Goal: Check status: Check status

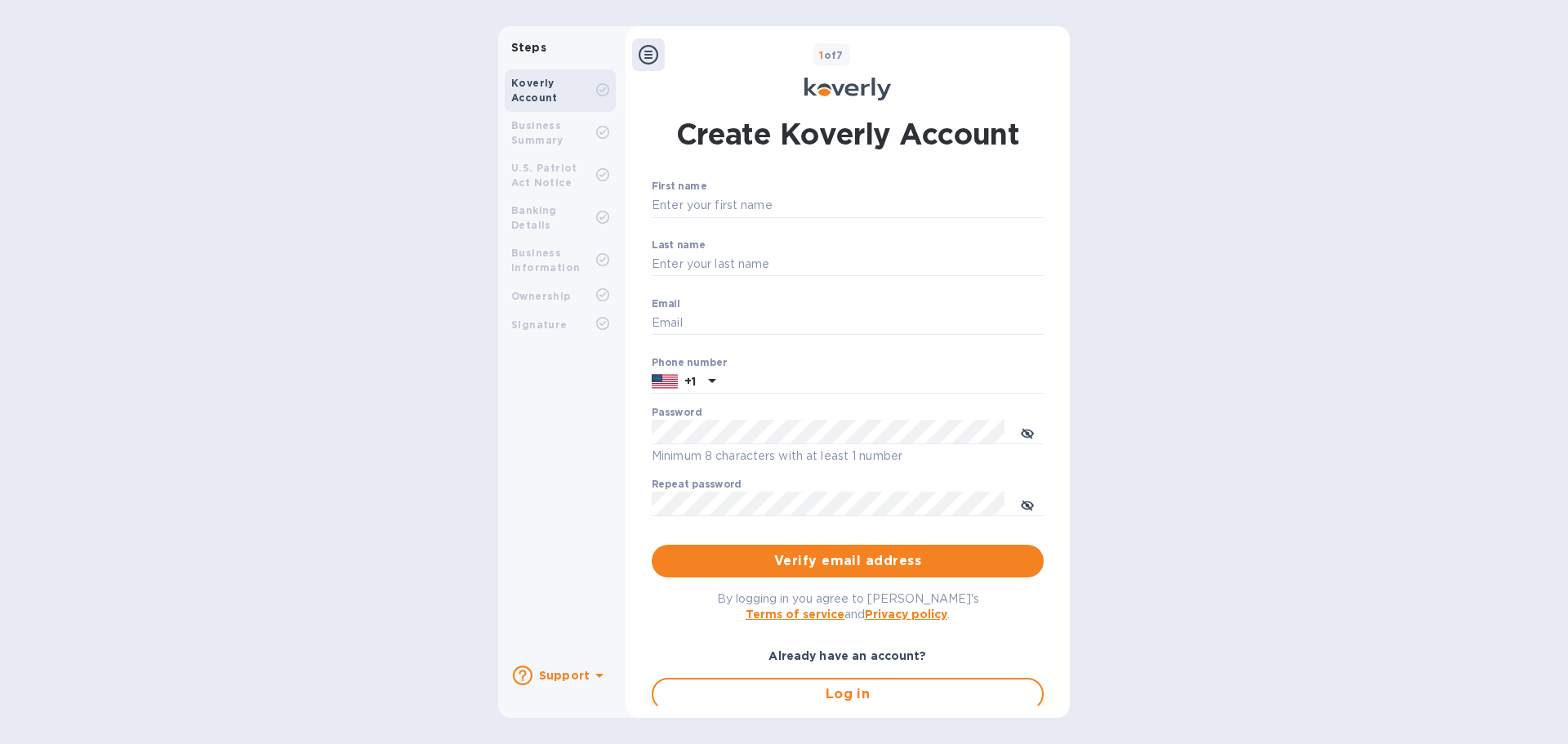
type input "[EMAIL_ADDRESS][DOMAIN_NAME]"
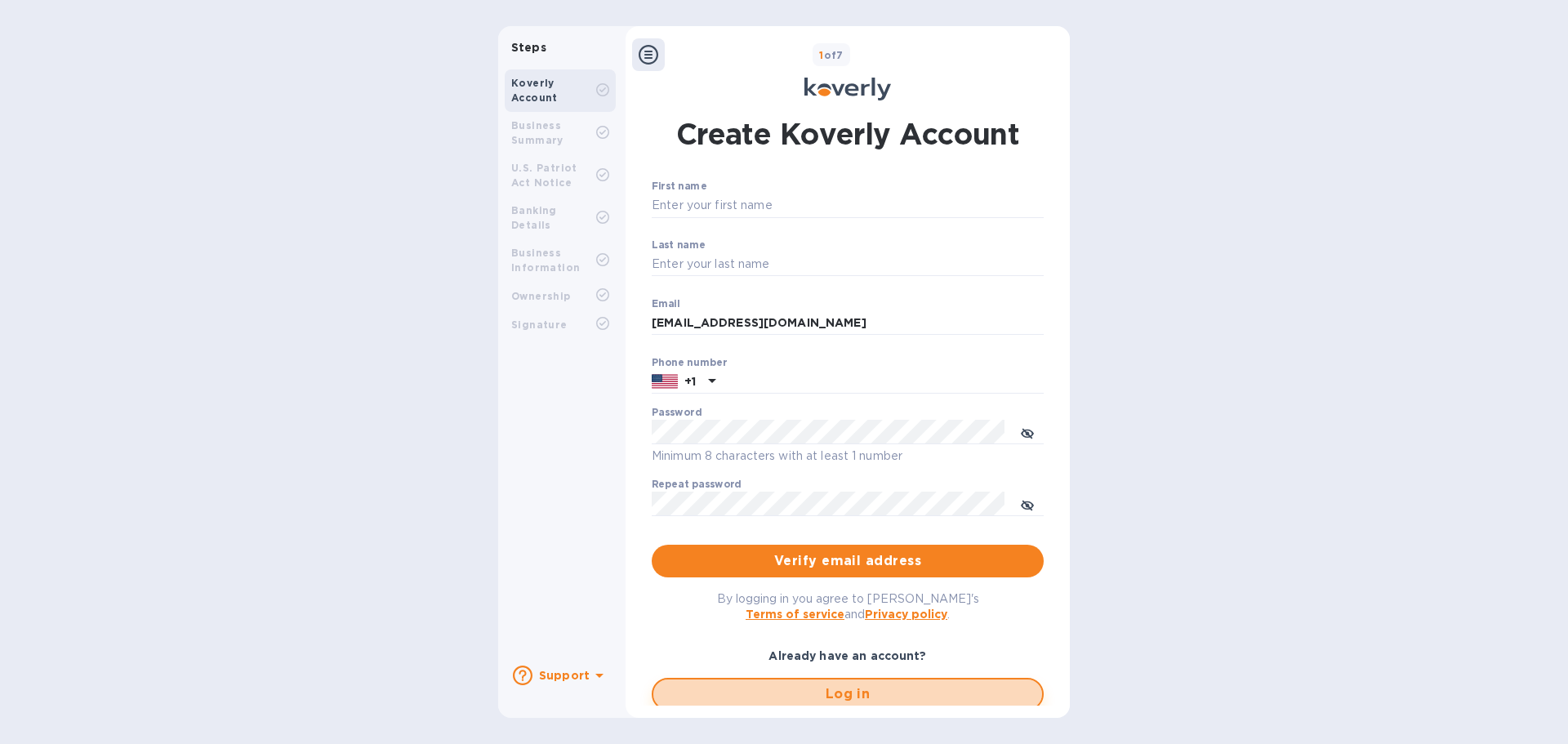
click at [750, 695] on span "Log in" at bounding box center [847, 694] width 362 height 20
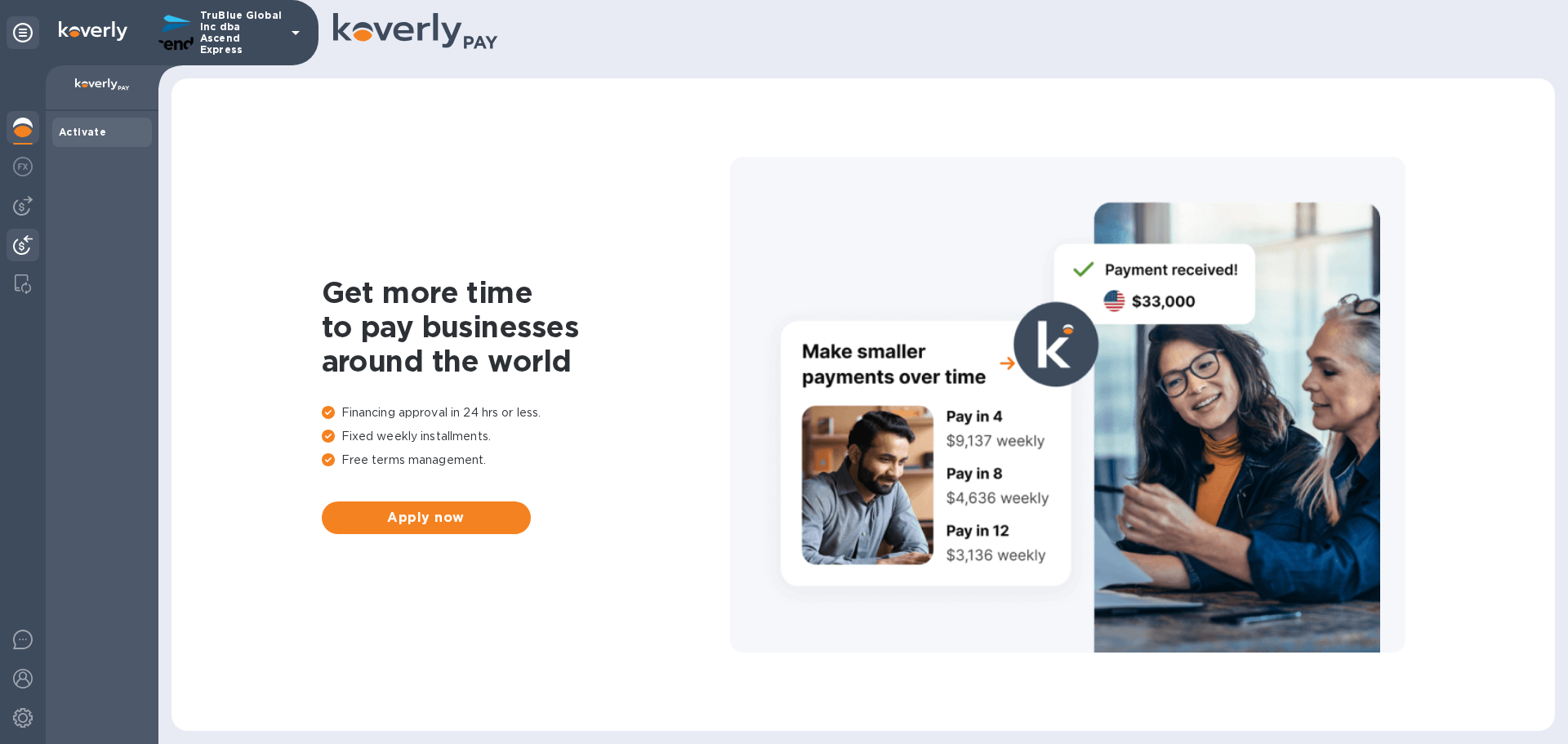
click at [16, 247] on img at bounding box center [23, 245] width 20 height 20
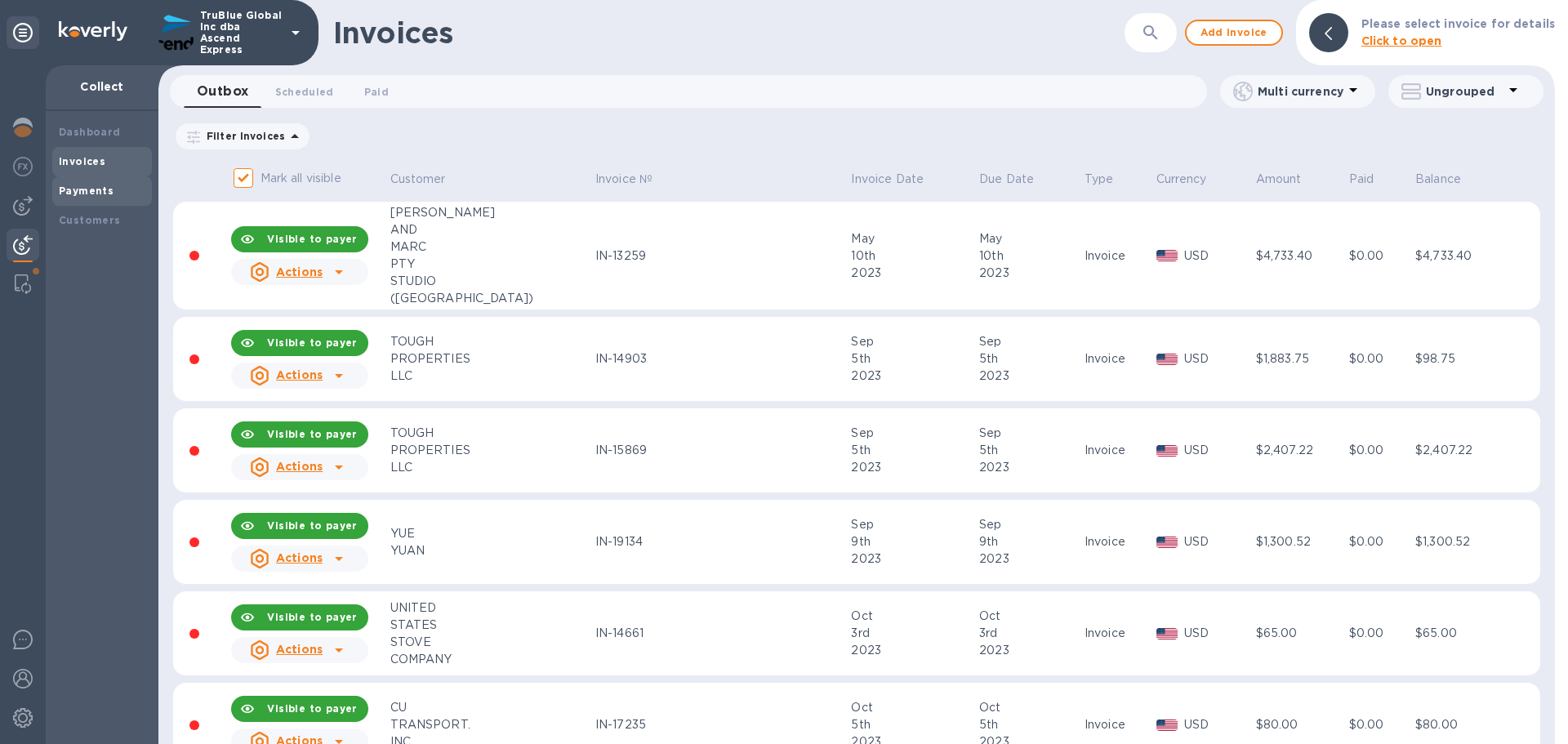
click at [78, 189] on b "Payments" at bounding box center [85, 190] width 54 height 12
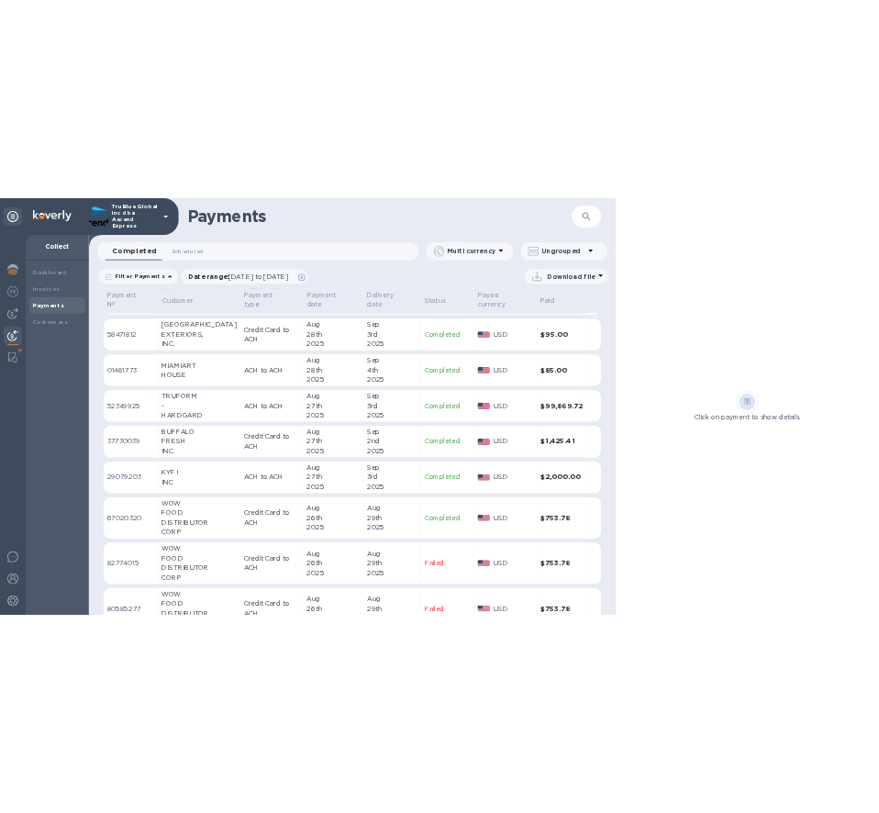
scroll to position [344, 0]
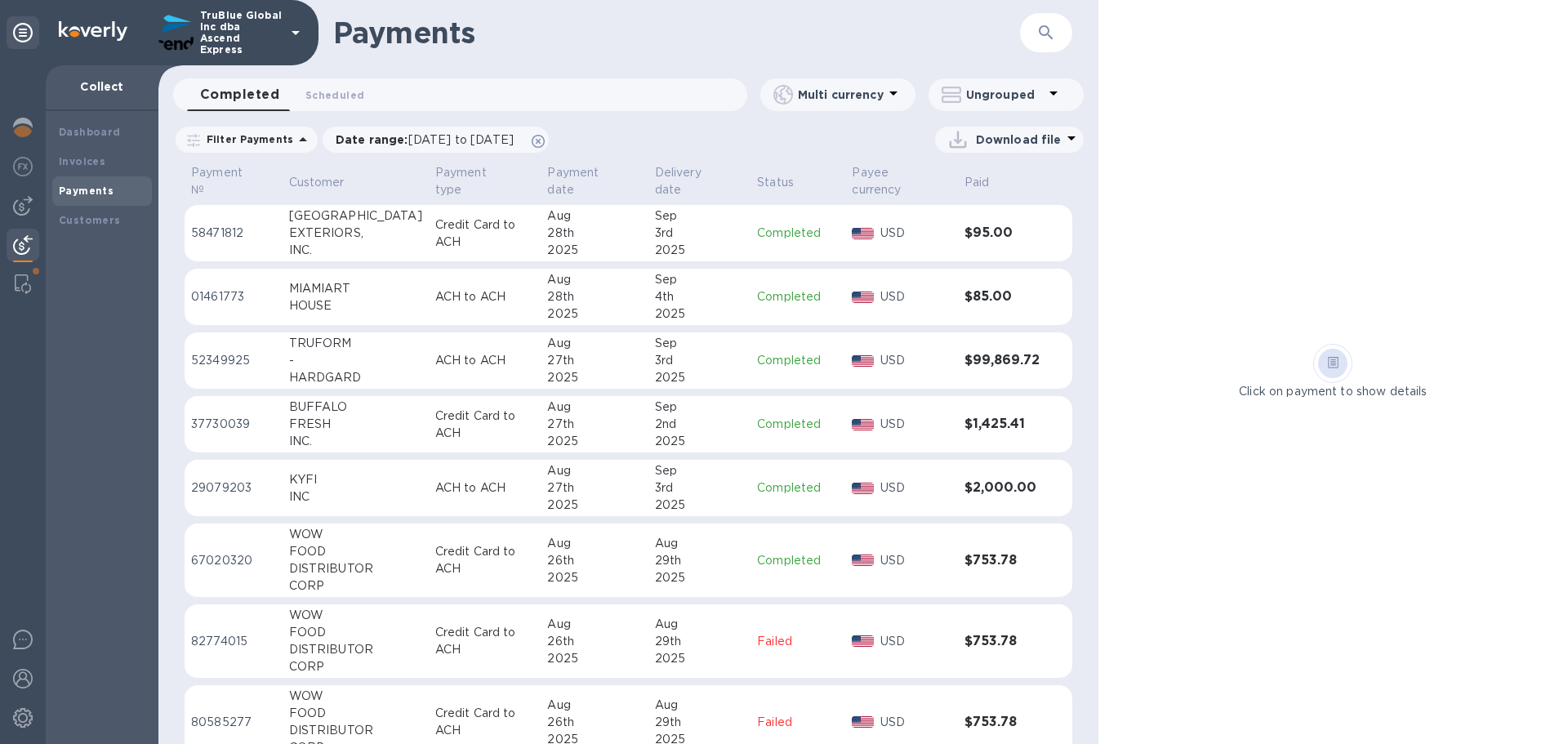
click at [242, 352] on p "52349925" at bounding box center [233, 360] width 85 height 17
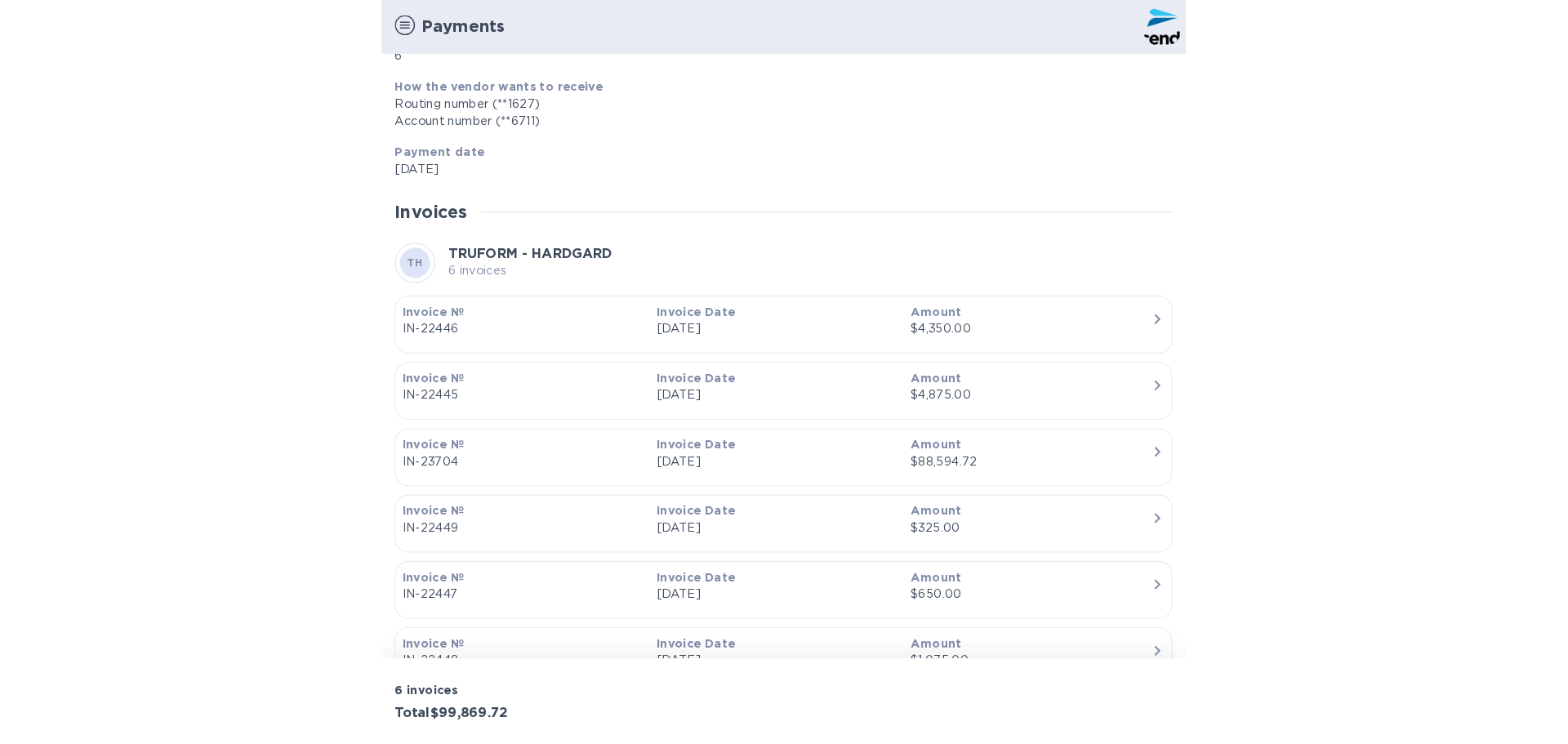
scroll to position [336, 0]
